Goal: Information Seeking & Learning: Check status

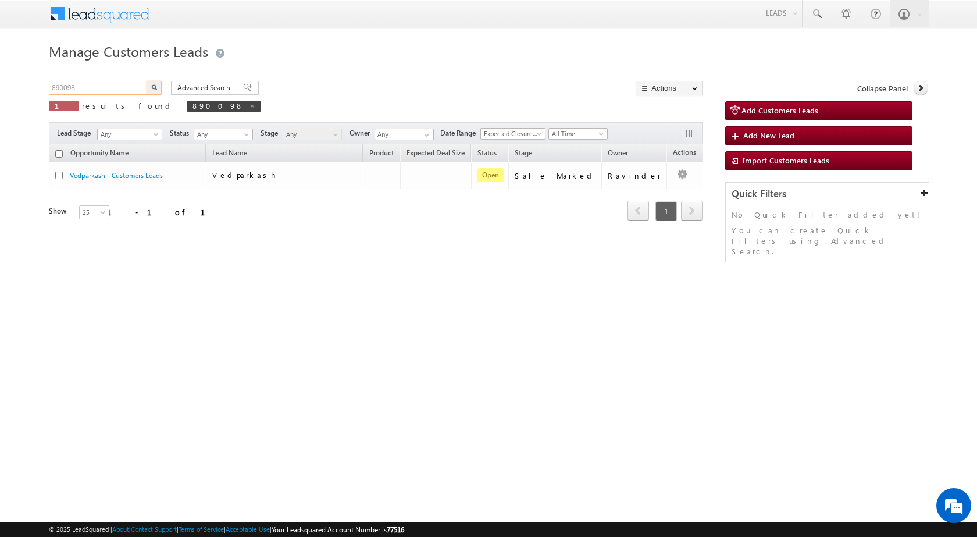
click at [110, 89] on input "890098" at bounding box center [98, 88] width 99 height 14
paste input "6389"
type input "896389"
click at [147, 81] on button "button" at bounding box center [154, 88] width 15 height 14
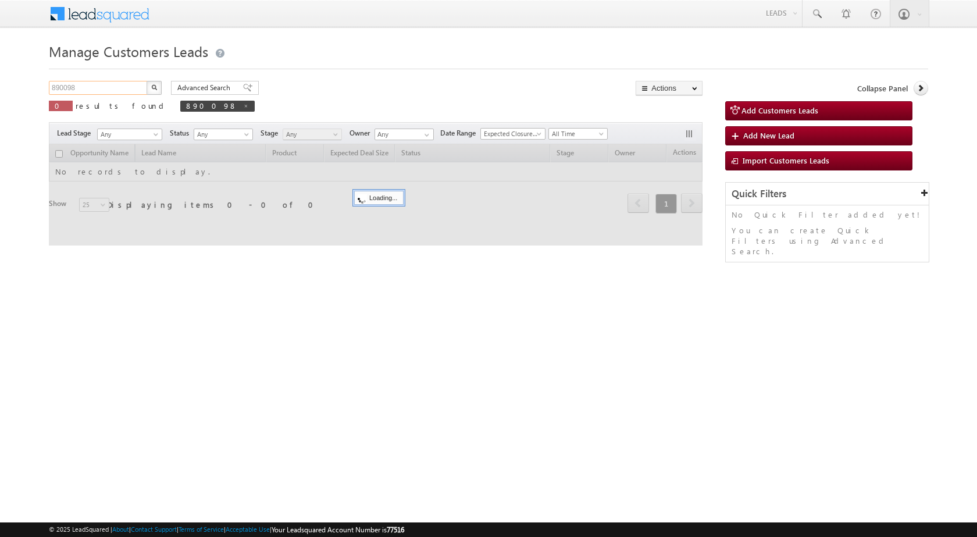
click at [131, 90] on input "890098" at bounding box center [98, 88] width 99 height 14
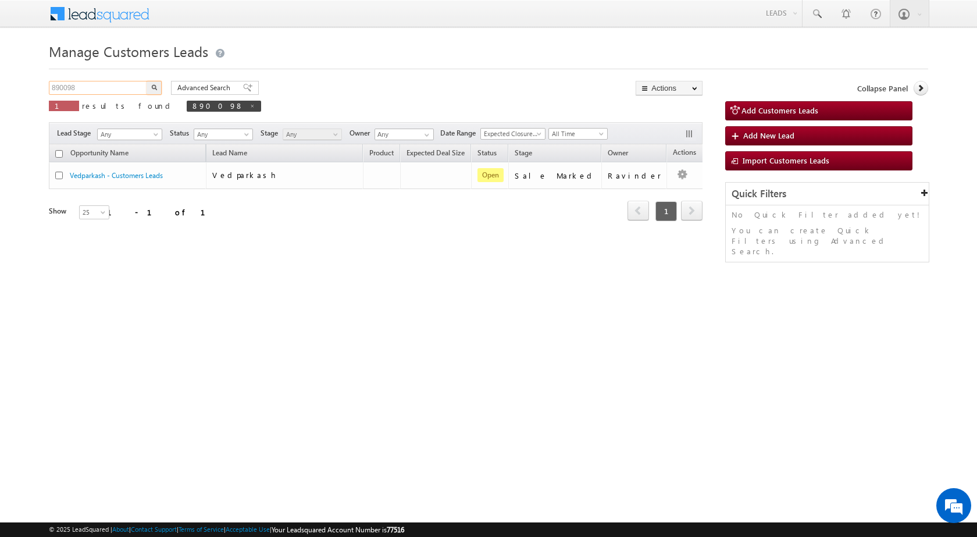
paste input "6389"
type input "896389"
click at [147, 81] on button "button" at bounding box center [154, 88] width 15 height 14
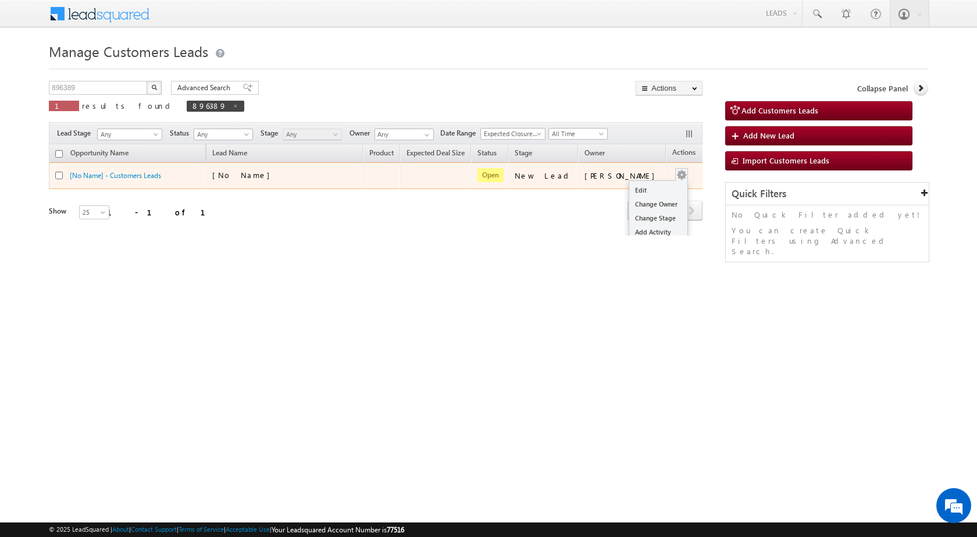
click at [676, 171] on button "button" at bounding box center [682, 175] width 12 height 12
click at [349, 183] on div "[No Name]" at bounding box center [284, 178] width 145 height 16
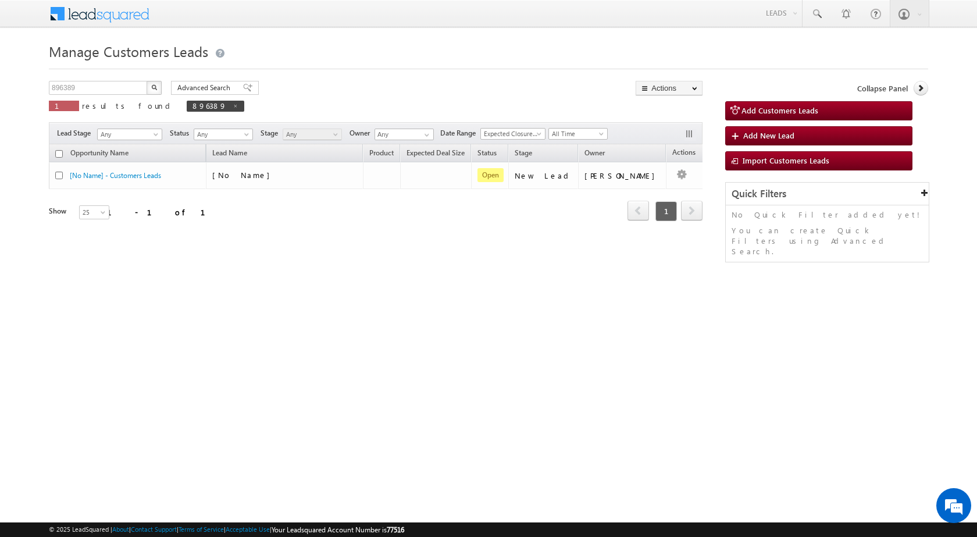
click at [323, 201] on div "Refresh first prev 1 next last 1 - 1 of 1" at bounding box center [375, 206] width 653 height 34
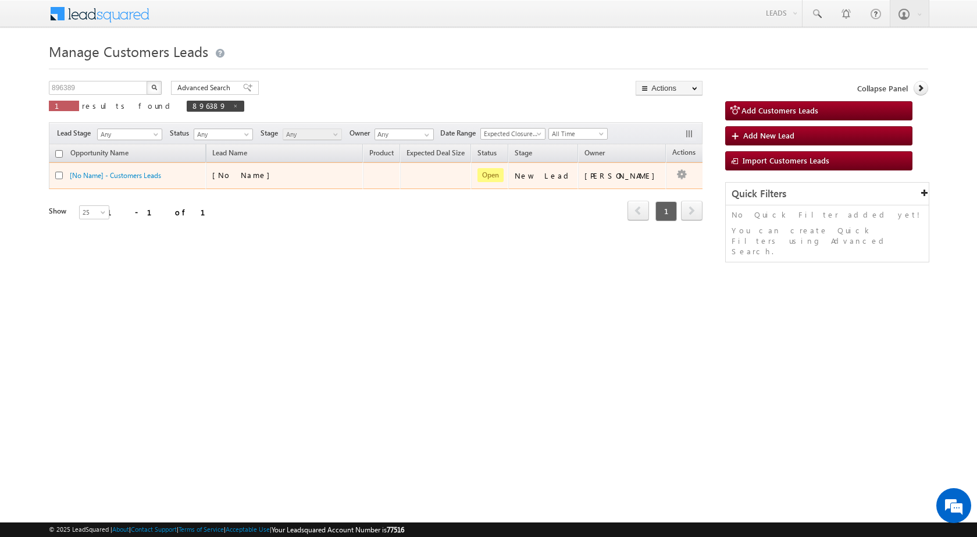
click at [257, 166] on td "[No Name]" at bounding box center [284, 175] width 157 height 27
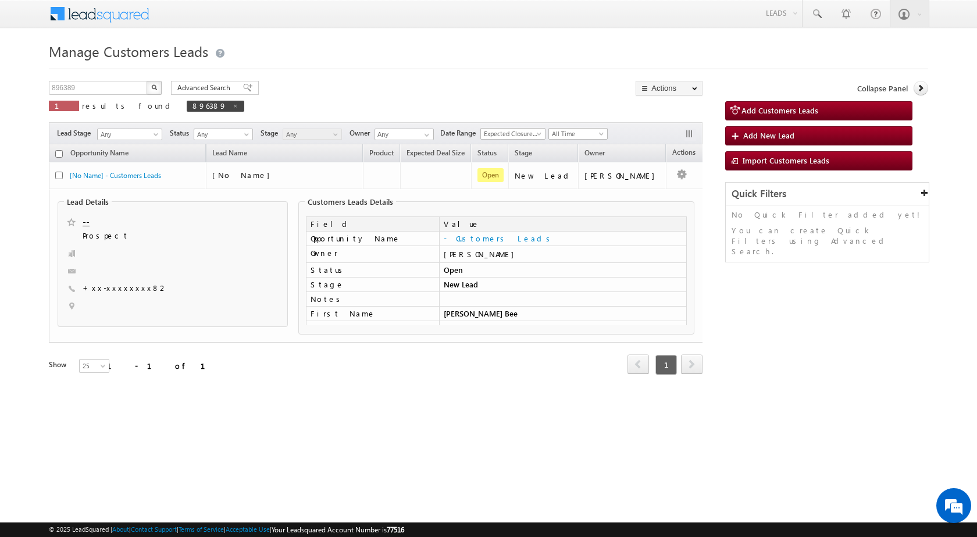
click at [382, 431] on html "Menu Shubham Khandare sitar a8@ks erve." at bounding box center [488, 217] width 977 height 435
click at [899, 330] on div "896389 X 1 results found 896389 Advanced Search Advanced search results Actions…" at bounding box center [488, 244] width 879 height 326
